Goal: Book appointment/travel/reservation

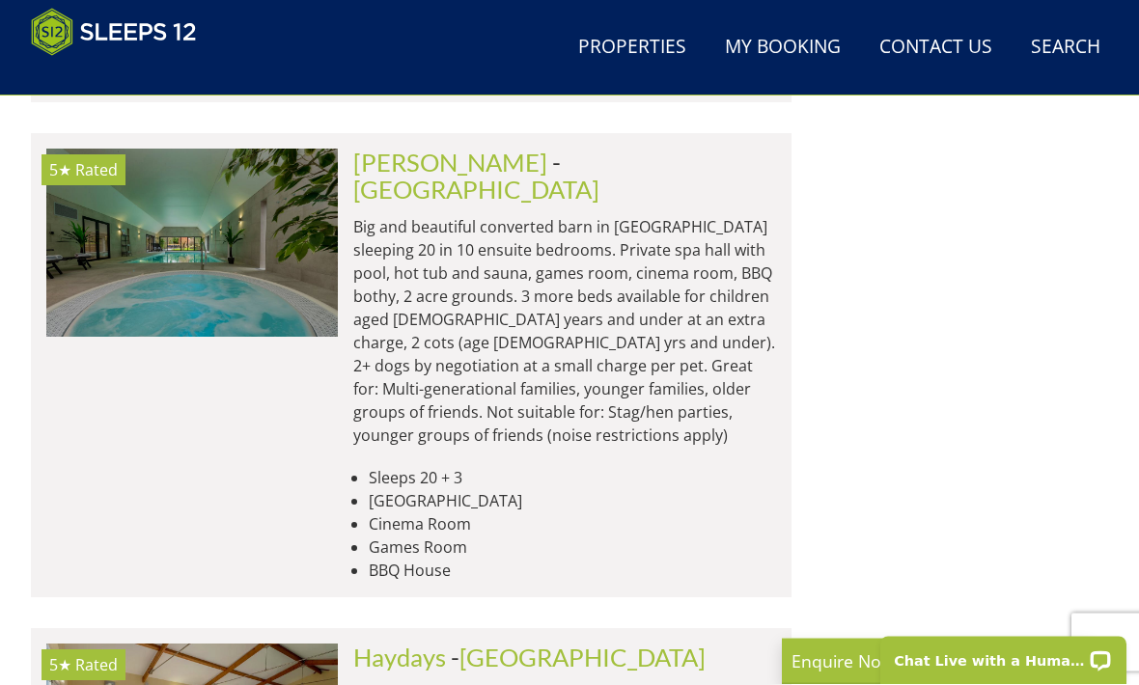
scroll to position [3349, 0]
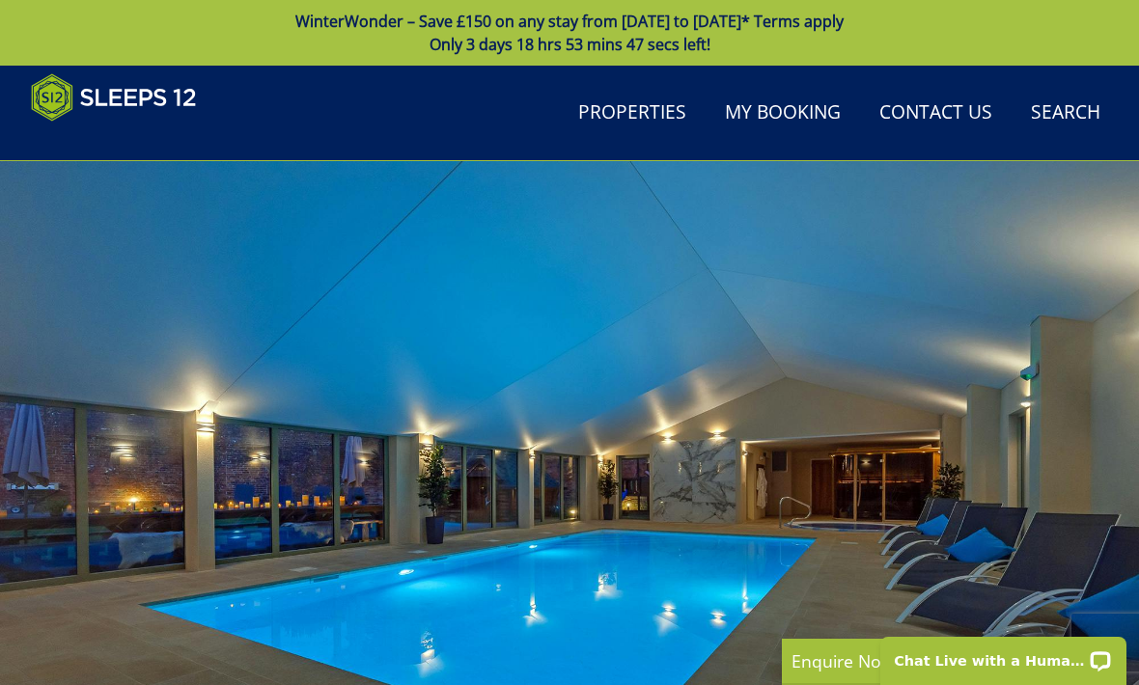
click at [1072, 113] on link "Search Check Availability" at bounding box center [1065, 113] width 85 height 43
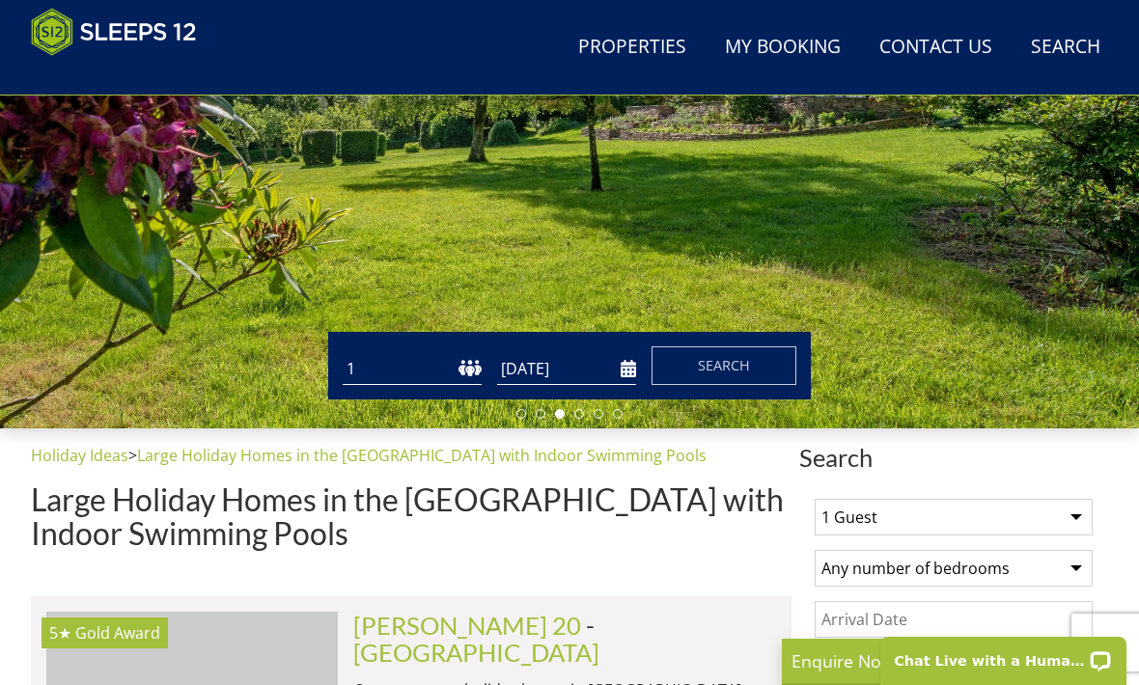
scroll to position [372, 0]
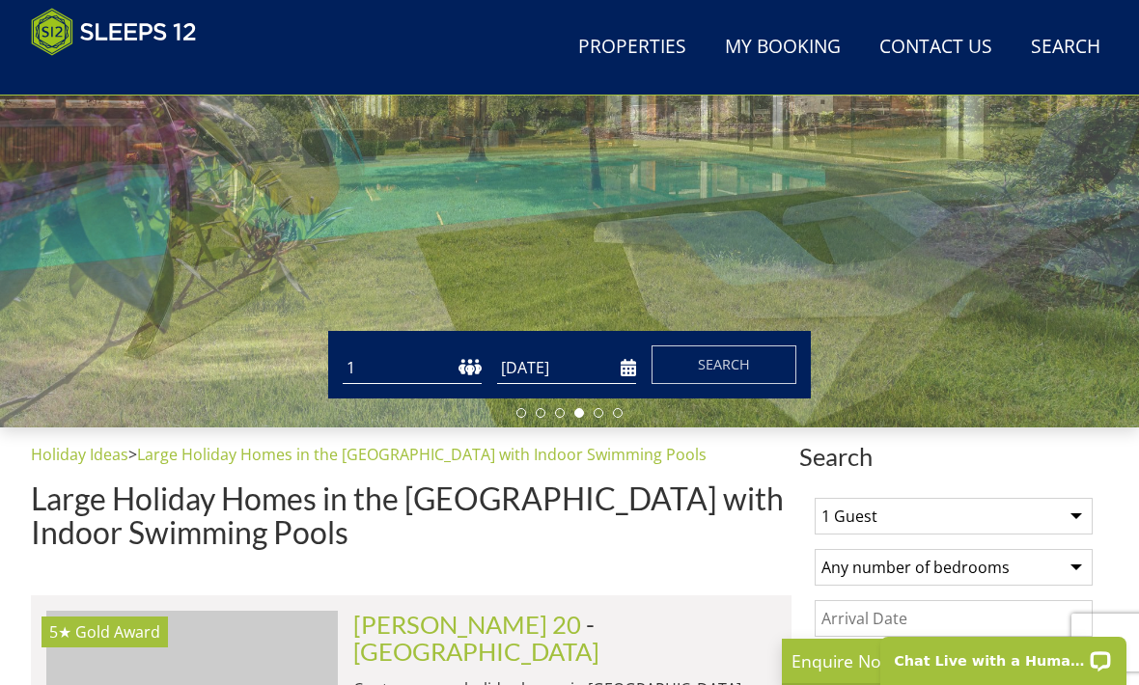
click at [395, 362] on select "1 2 3 4 5 6 7 8 9 10 11 12 13 14 15 16 17 18 19 20 21 22 23 24 25 26 27 28 29 3…" at bounding box center [412, 368] width 139 height 32
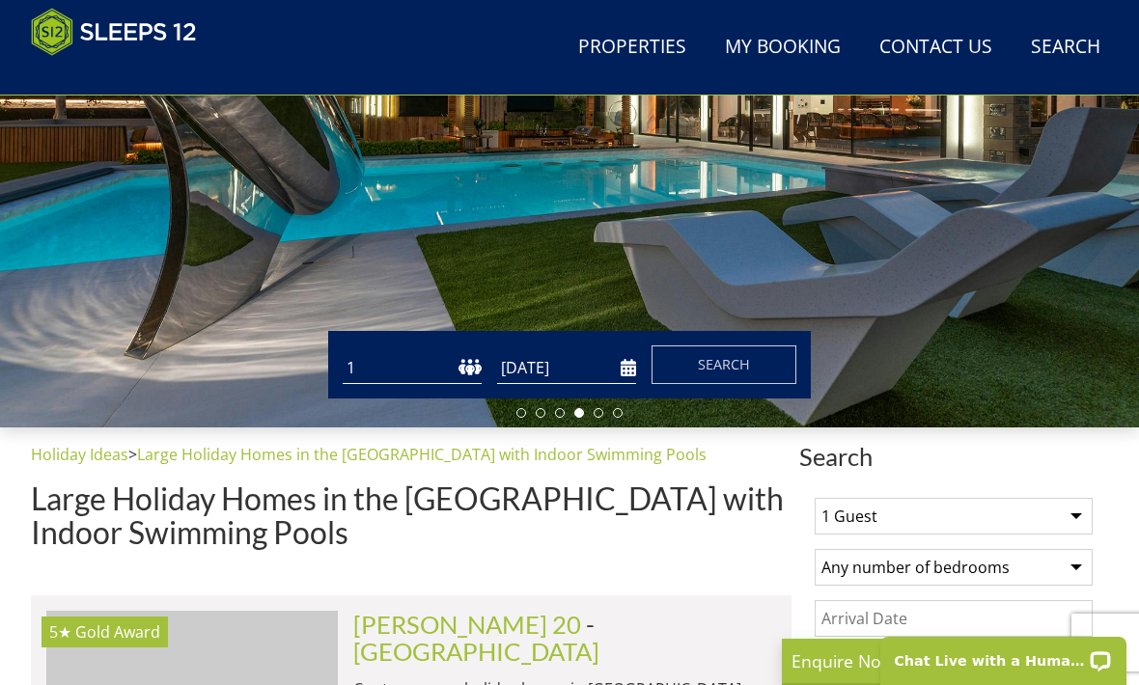
select select "12"
click at [623, 364] on input "[DATE]" at bounding box center [566, 368] width 139 height 32
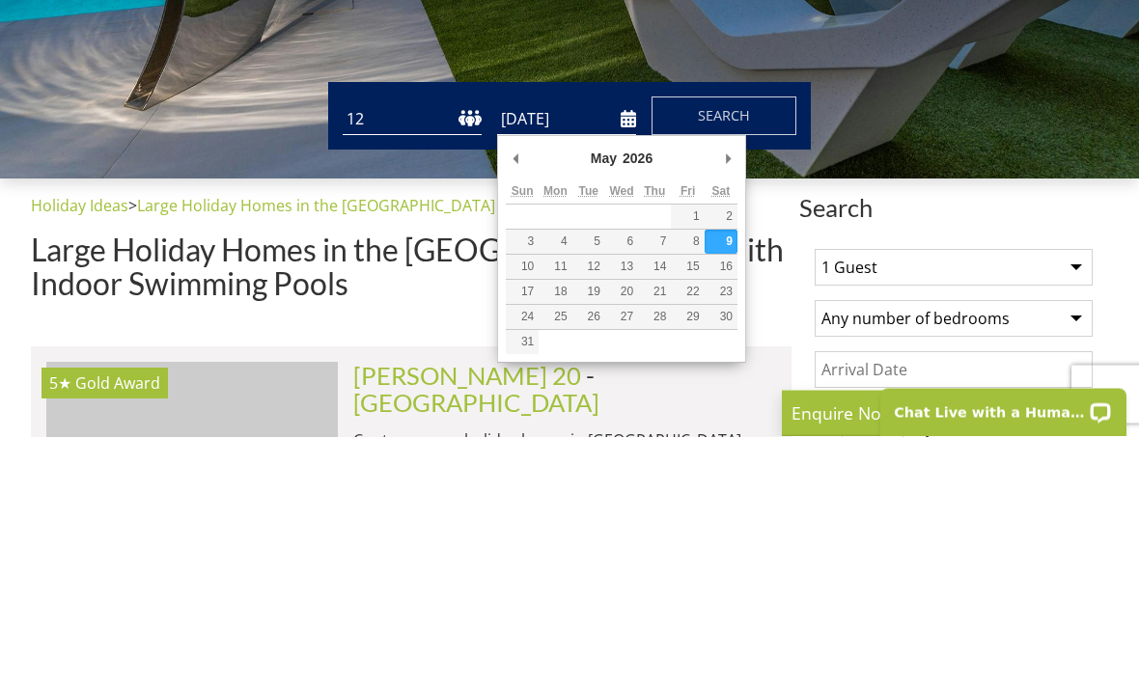
scroll to position [621, 0]
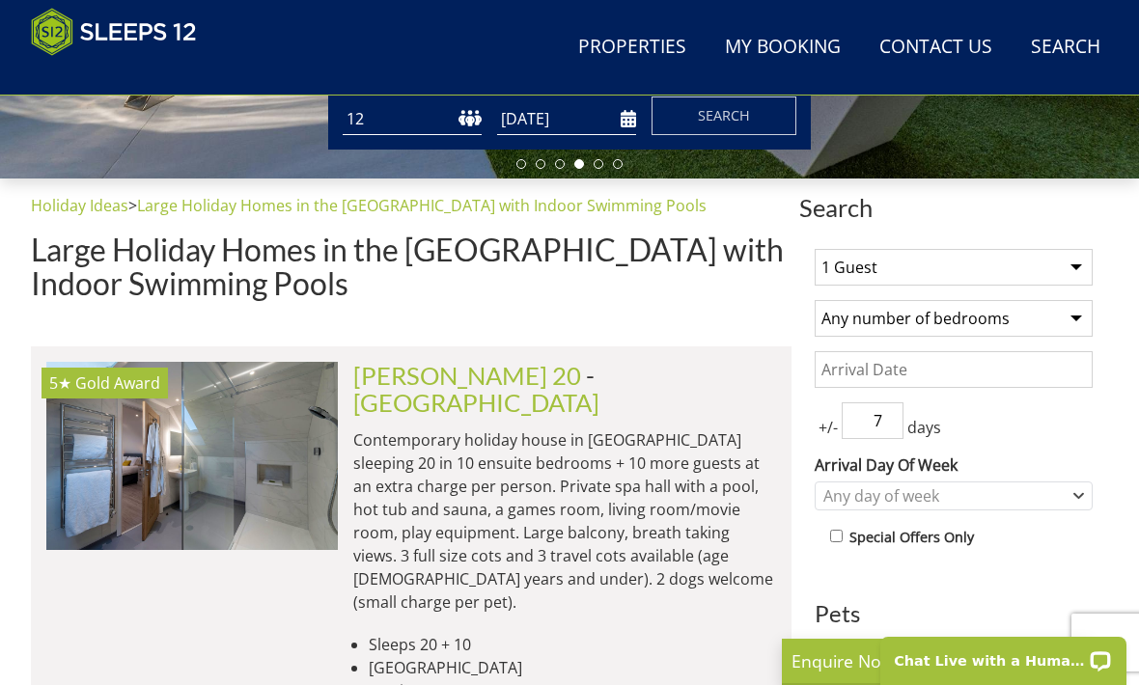
click at [619, 130] on input "[DATE]" at bounding box center [566, 119] width 139 height 32
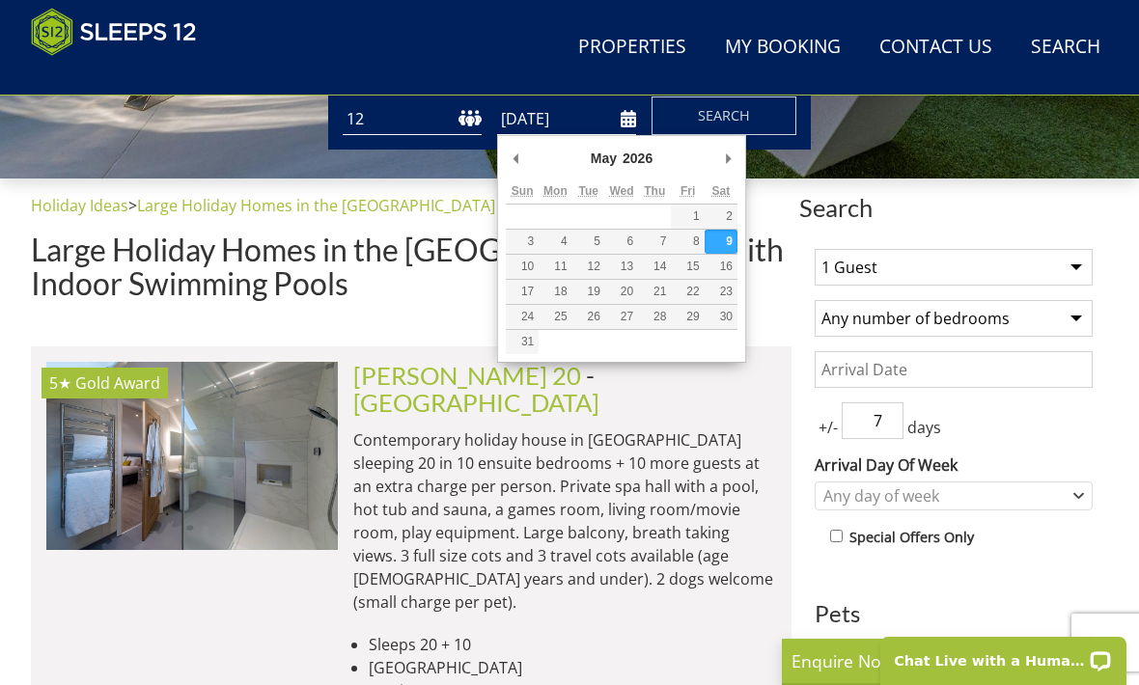
scroll to position [620, 0]
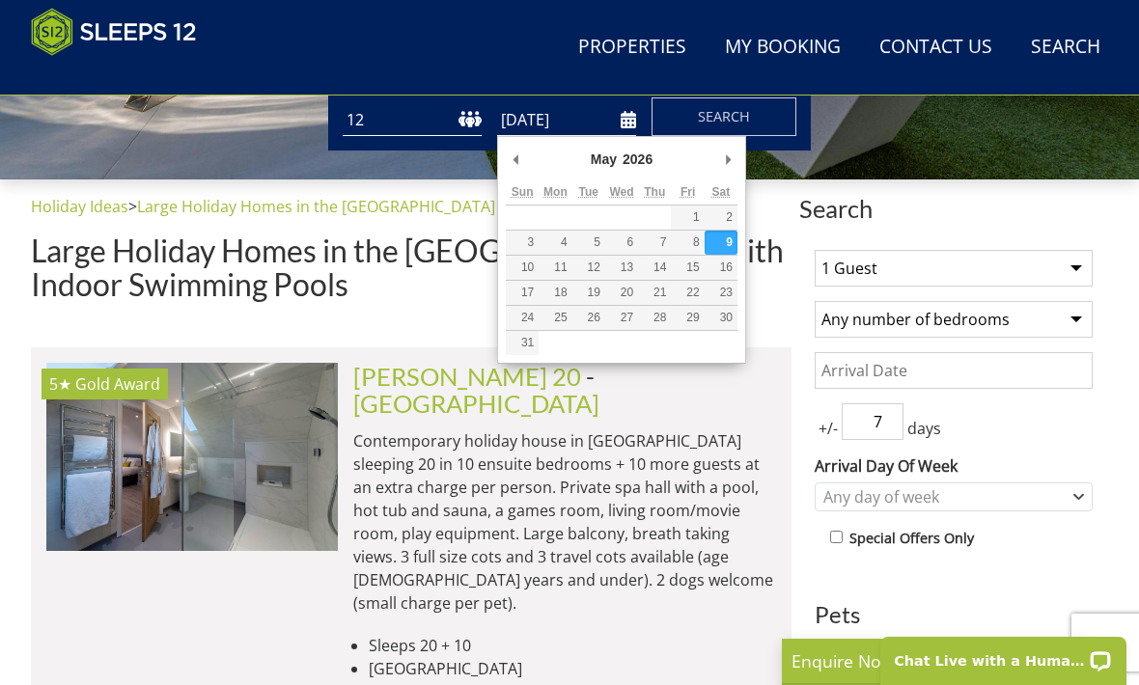
type input "[DATE]"
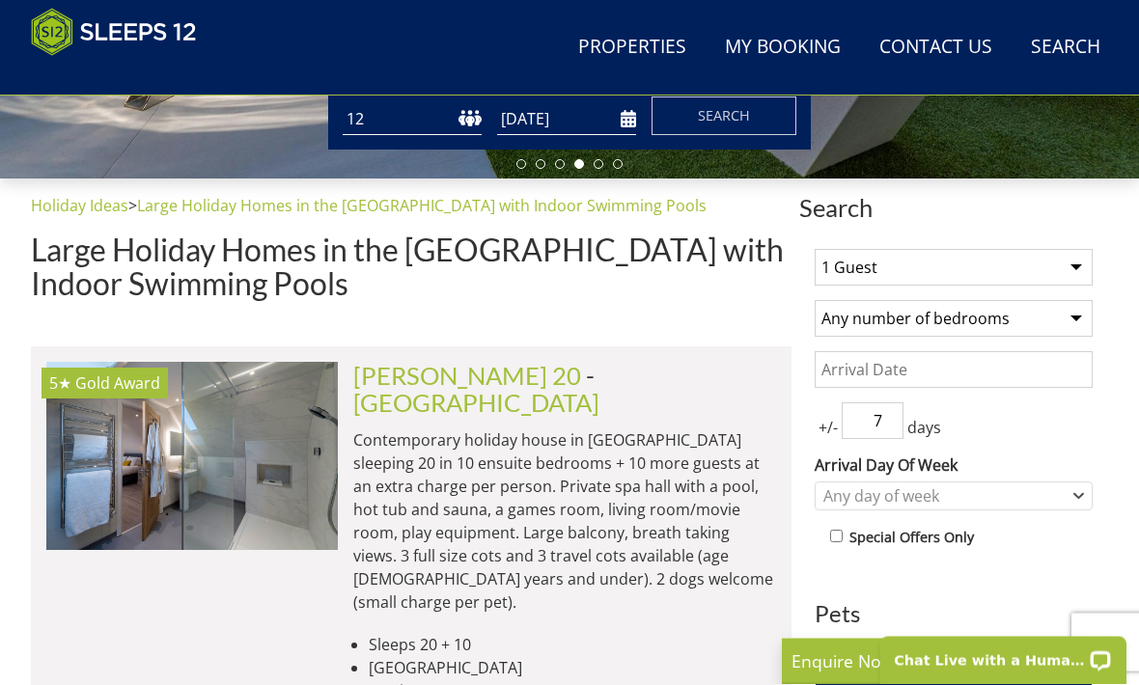
scroll to position [621, 0]
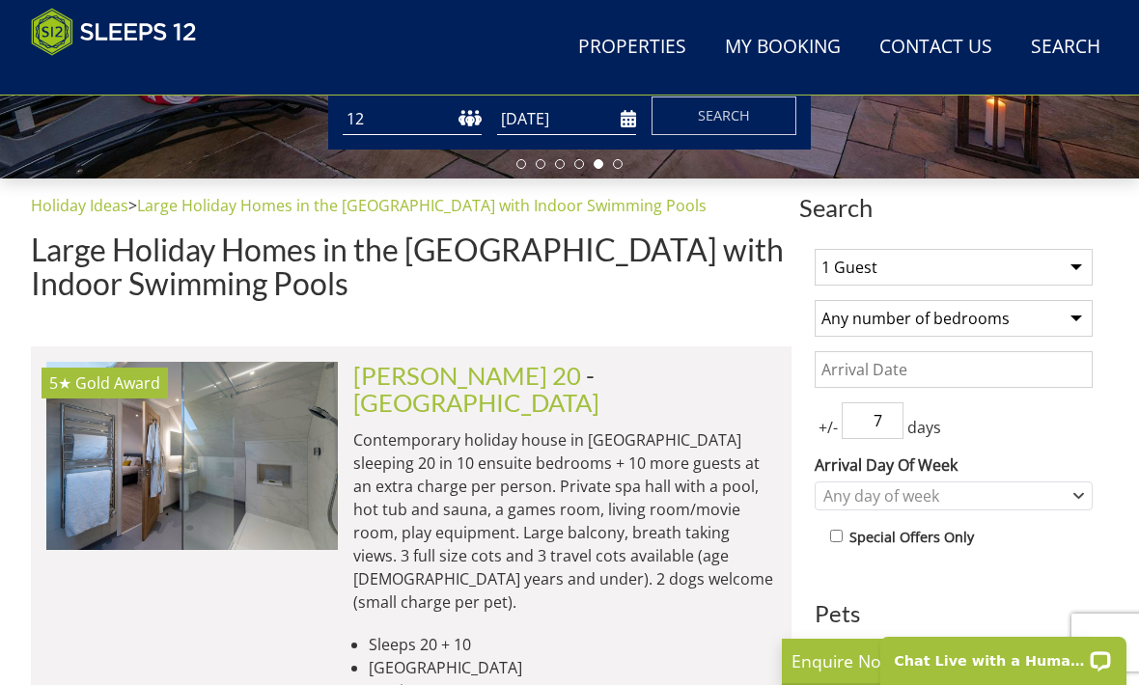
click at [1073, 262] on select "1 Guest 2 Guests 3 Guests 4 Guests 5 Guests 6 Guests 7 Guests 8 Guests 9 Guests…" at bounding box center [953, 267] width 278 height 37
select select "12"
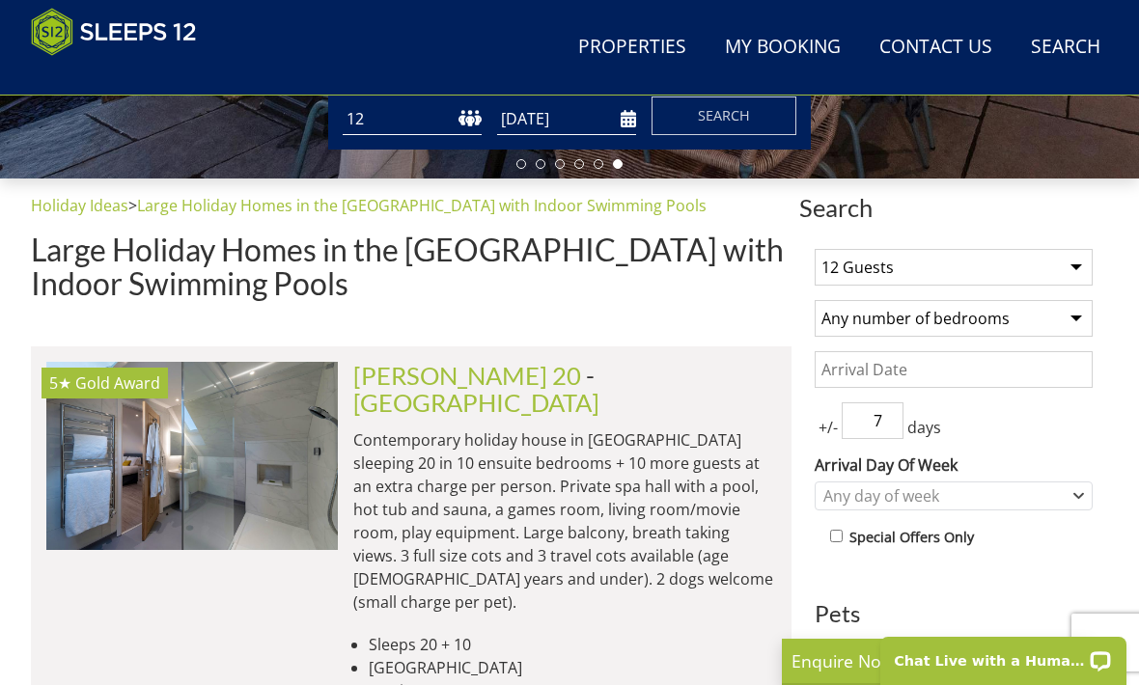
click at [1075, 313] on select "Any number of bedrooms 4 Bedrooms 5 Bedrooms 6 Bedrooms 7 Bedrooms 8 Bedrooms 9…" at bounding box center [953, 318] width 278 height 37
select select "6"
click at [982, 361] on input "Date" at bounding box center [953, 369] width 278 height 37
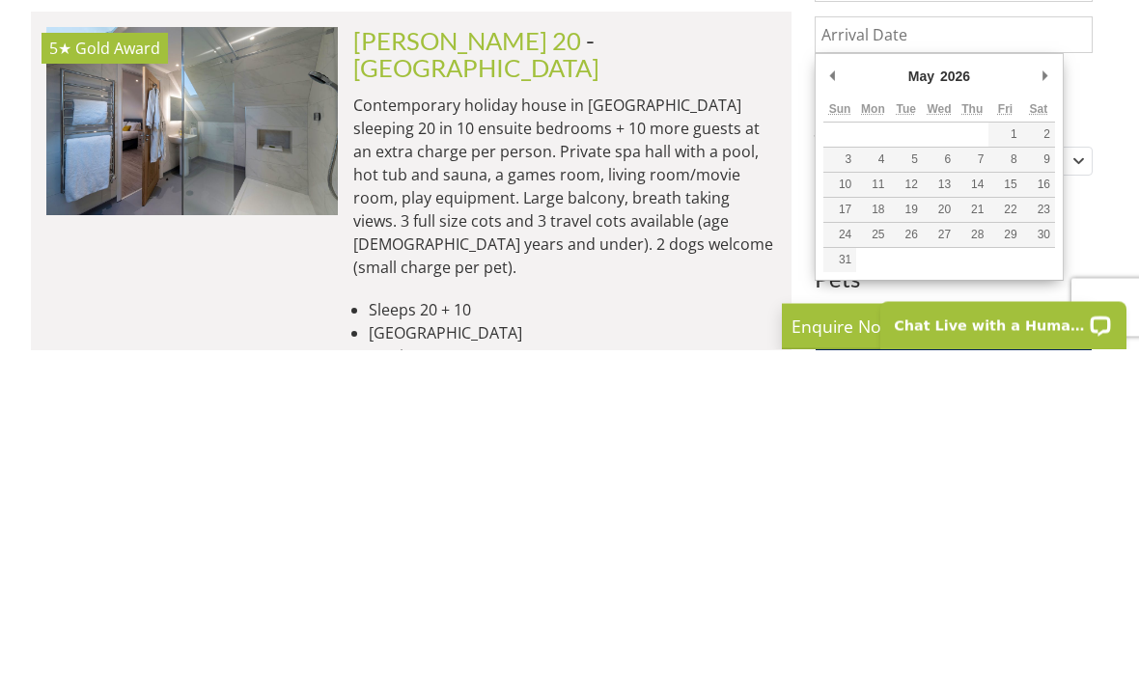
type input "[DATE]"
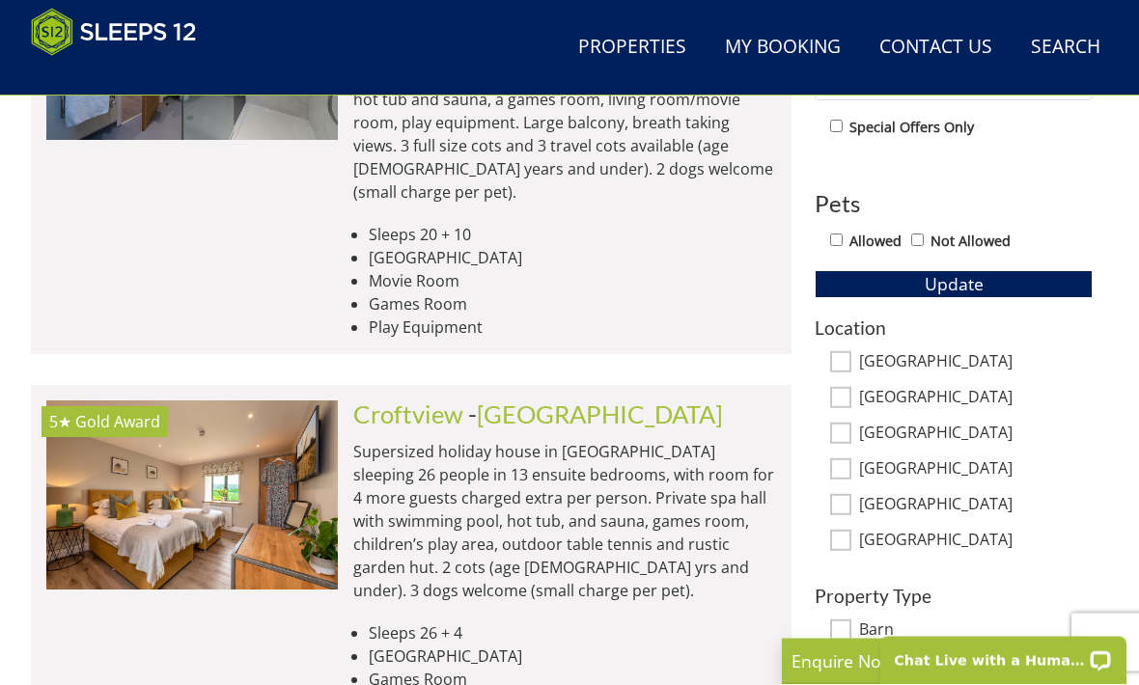
scroll to position [1022, 0]
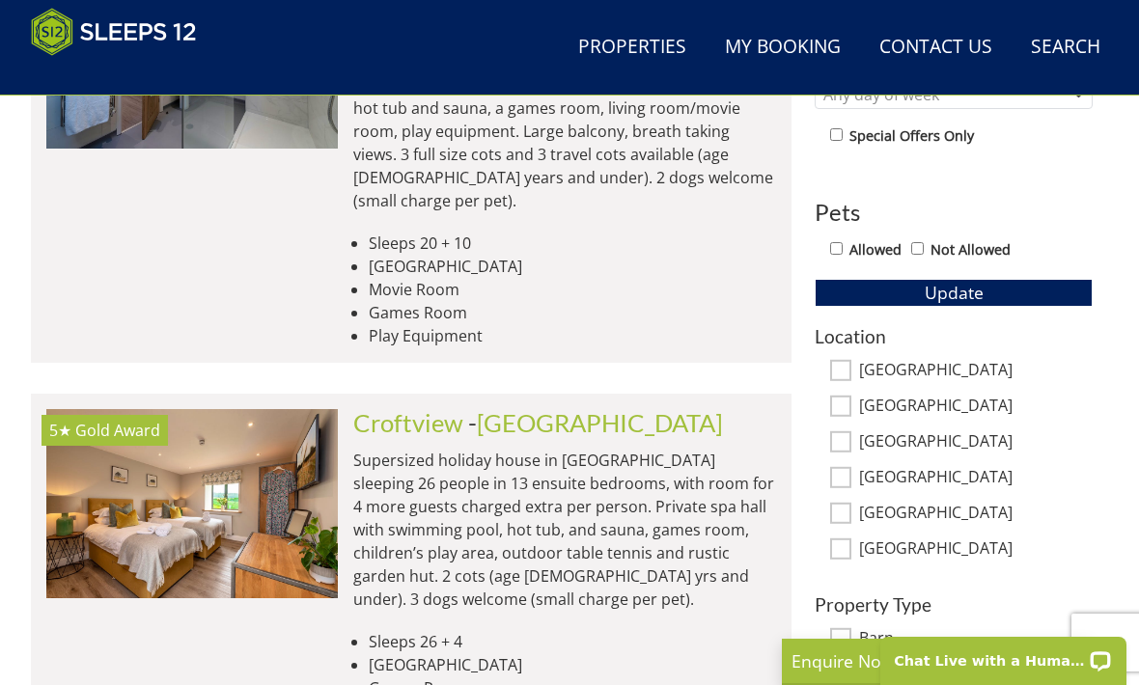
click at [845, 361] on input "[GEOGRAPHIC_DATA]" at bounding box center [840, 370] width 21 height 21
checkbox input "true"
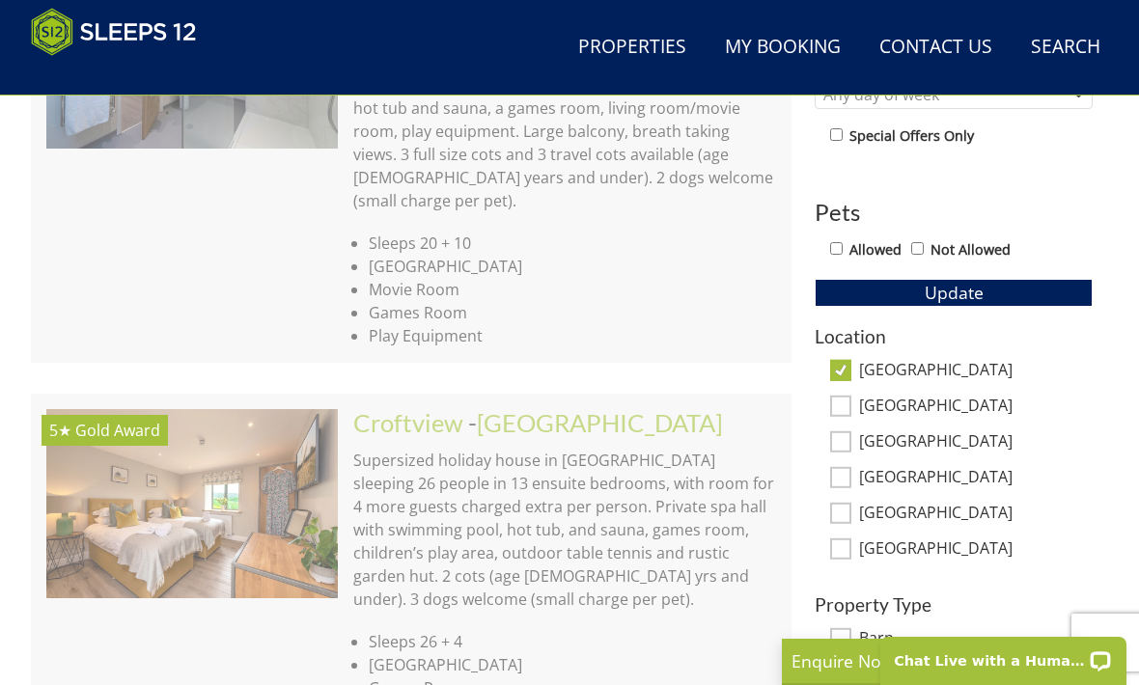
click at [859, 401] on label "[GEOGRAPHIC_DATA]" at bounding box center [976, 407] width 234 height 21
click at [851, 401] on input "[GEOGRAPHIC_DATA]" at bounding box center [840, 406] width 21 height 21
checkbox input "true"
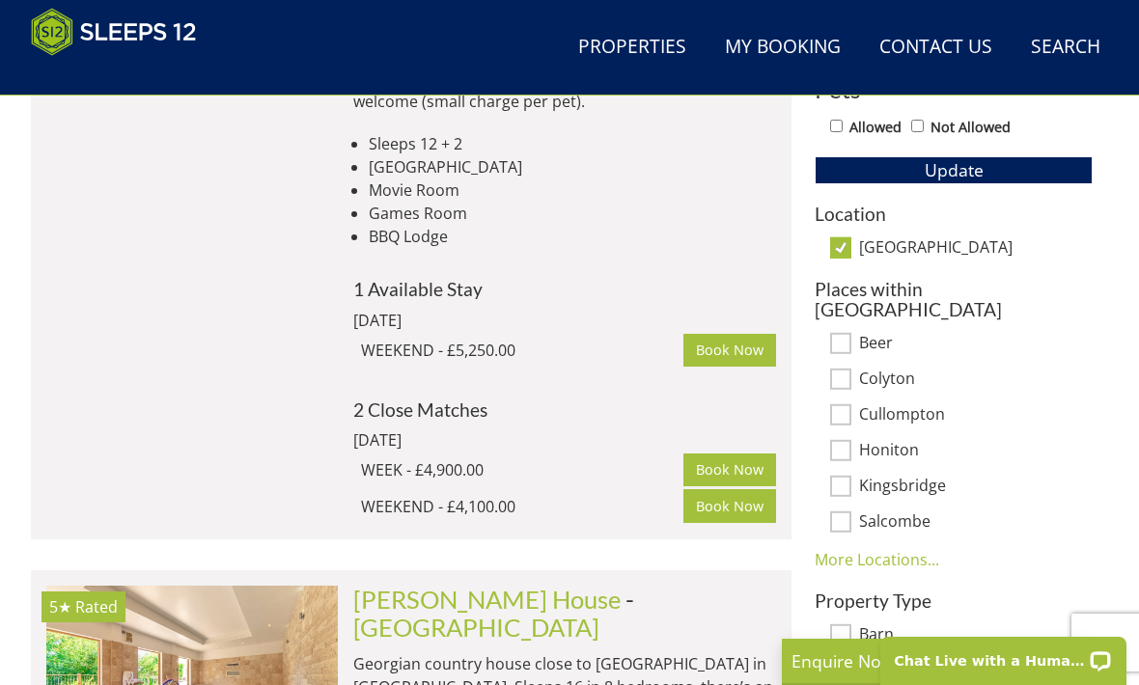
scroll to position [1144, 0]
click at [1005, 172] on button "Update" at bounding box center [953, 170] width 278 height 27
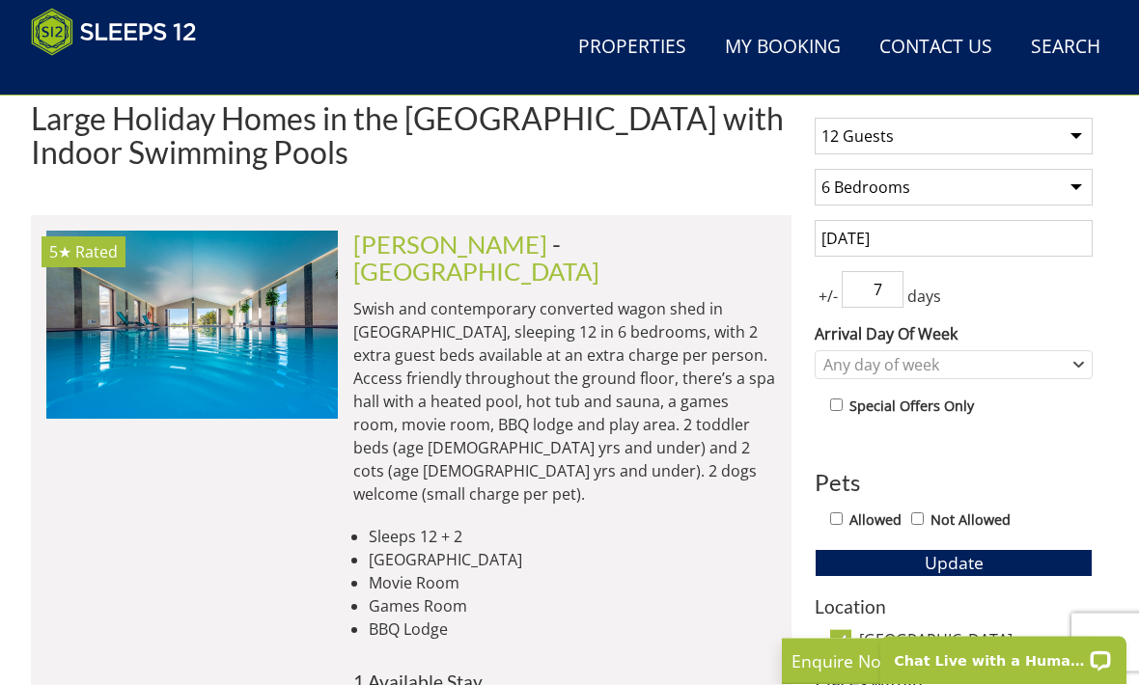
scroll to position [753, 0]
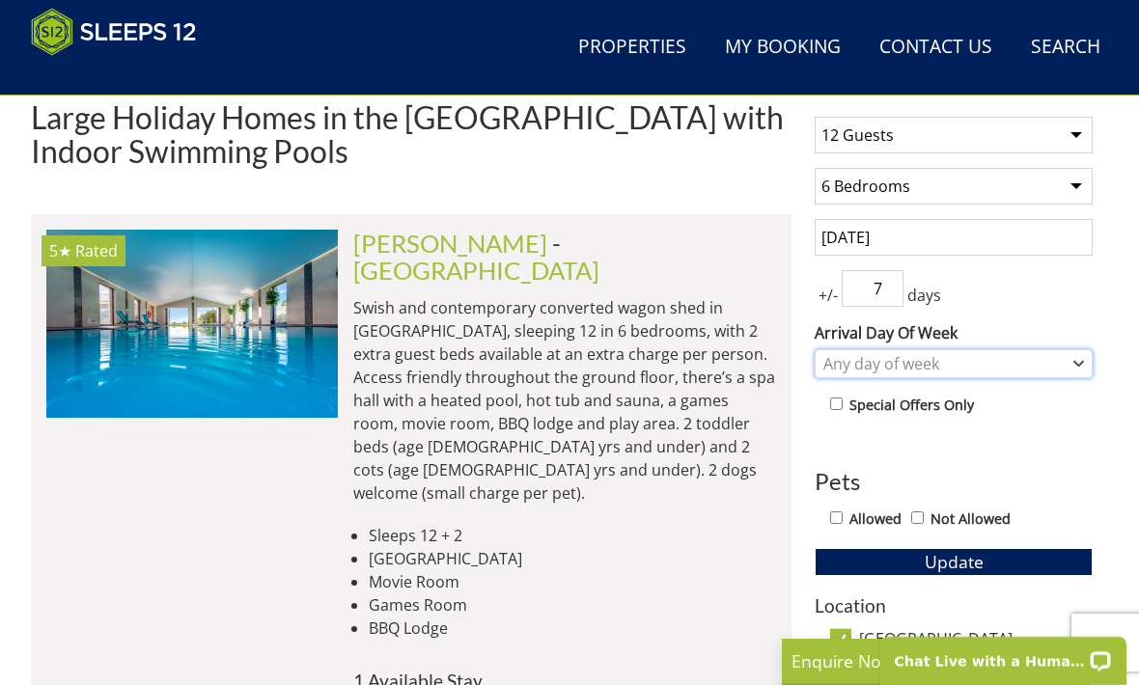
click at [1082, 362] on icon "Combobox" at bounding box center [1078, 364] width 9 height 4
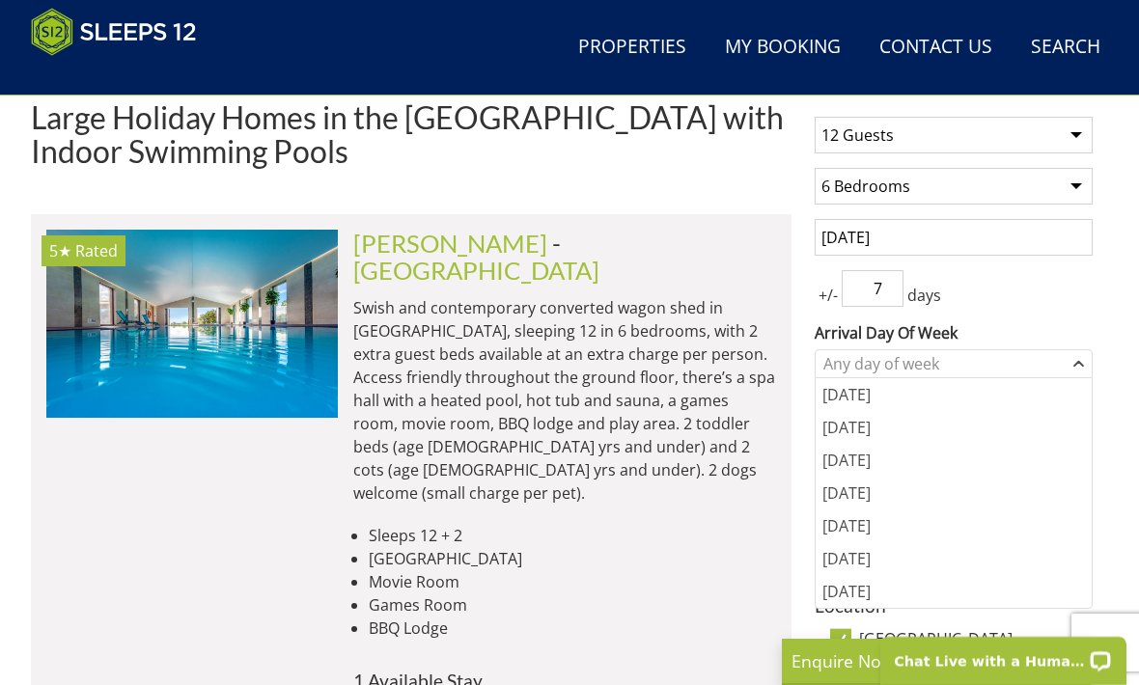
click at [860, 529] on div "[DATE]" at bounding box center [953, 526] width 276 height 33
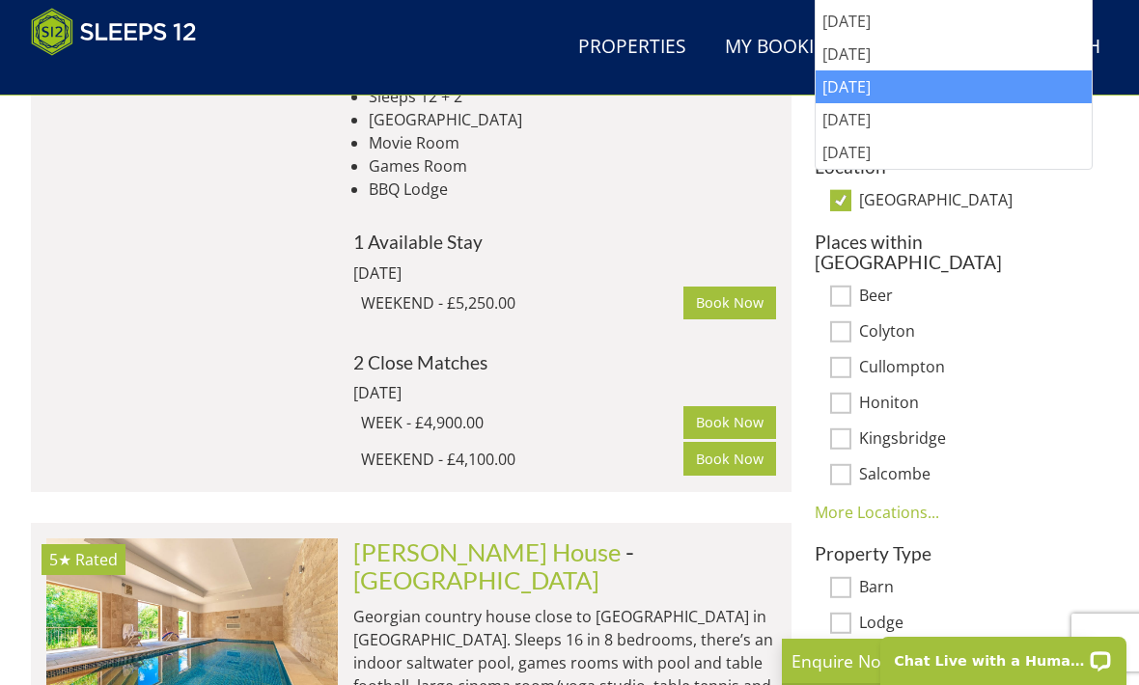
scroll to position [1185, 0]
